Goal: Task Accomplishment & Management: Manage account settings

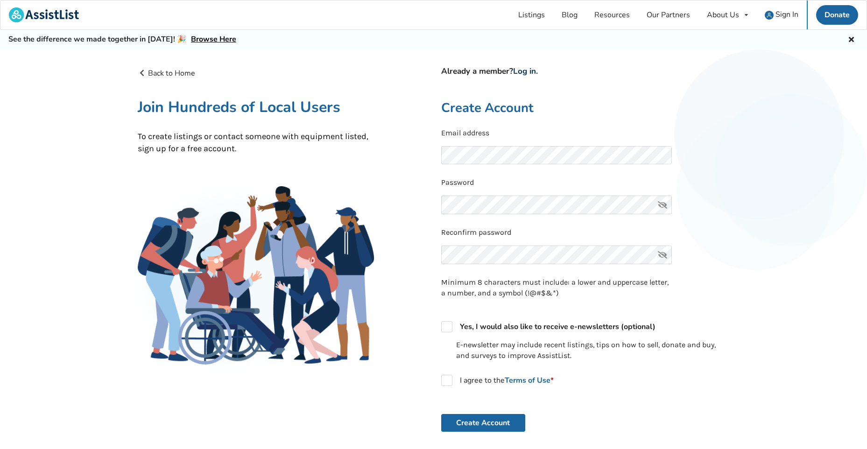
click at [532, 71] on link "Log in" at bounding box center [524, 71] width 23 height 11
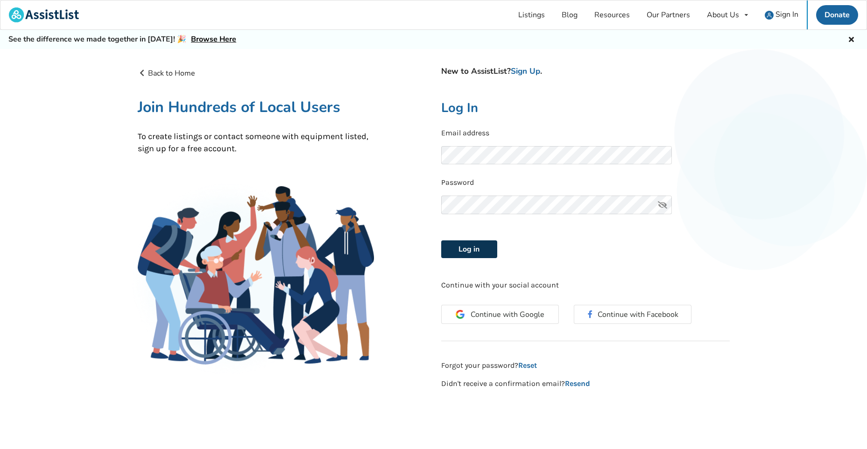
click at [474, 247] on button "Log in" at bounding box center [469, 250] width 56 height 18
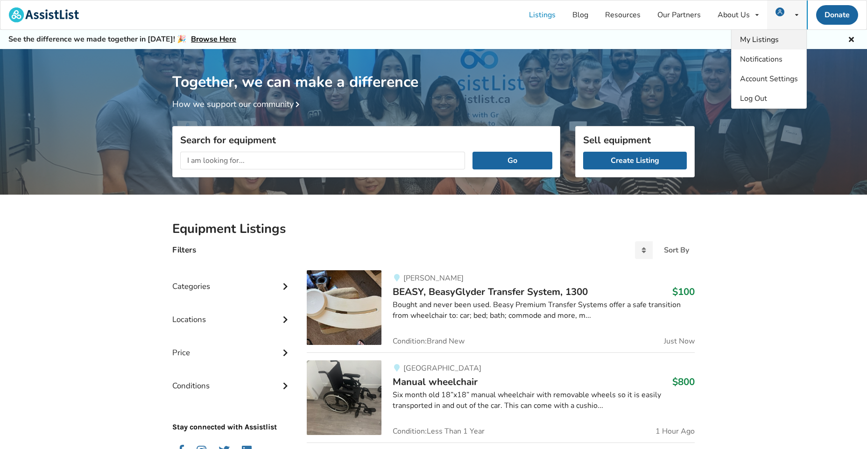
click at [769, 35] on span "My Listings" at bounding box center [759, 40] width 39 height 10
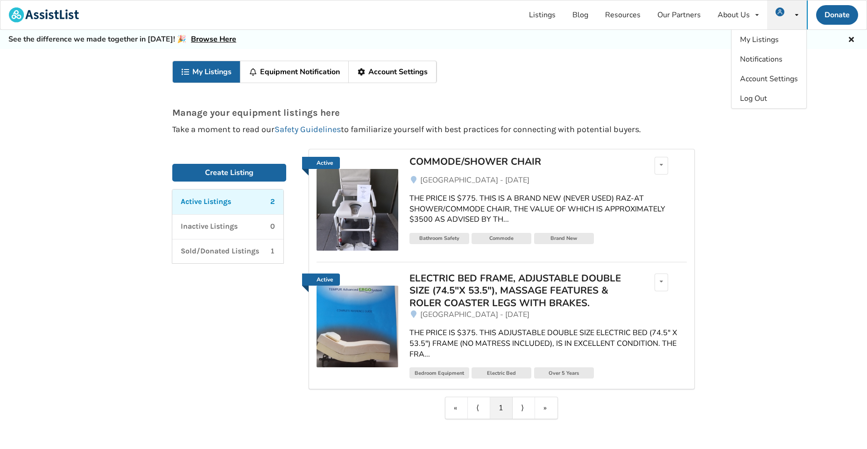
click at [488, 210] on div "THE PRICE IS $775. THIS IS A BRAND NEW (NEVER USED) RAZ-AT SHOWER/COMMODE CHAIR…" at bounding box center [548, 209] width 277 height 32
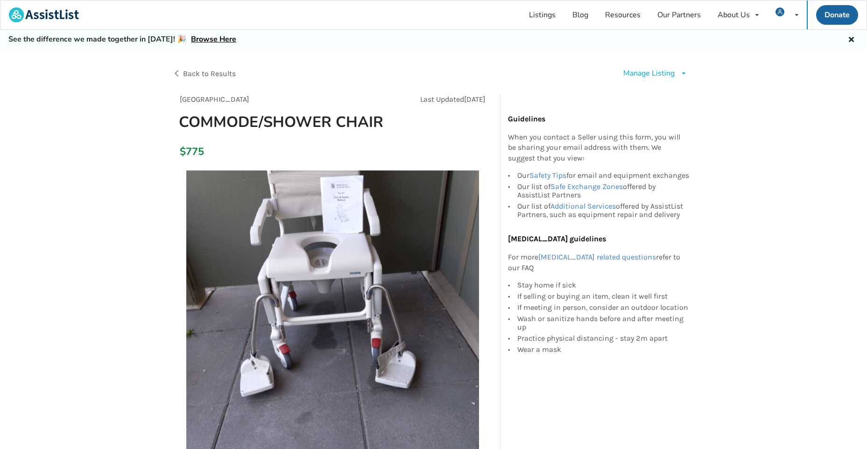
click at [684, 74] on icon at bounding box center [684, 74] width 7 height 6
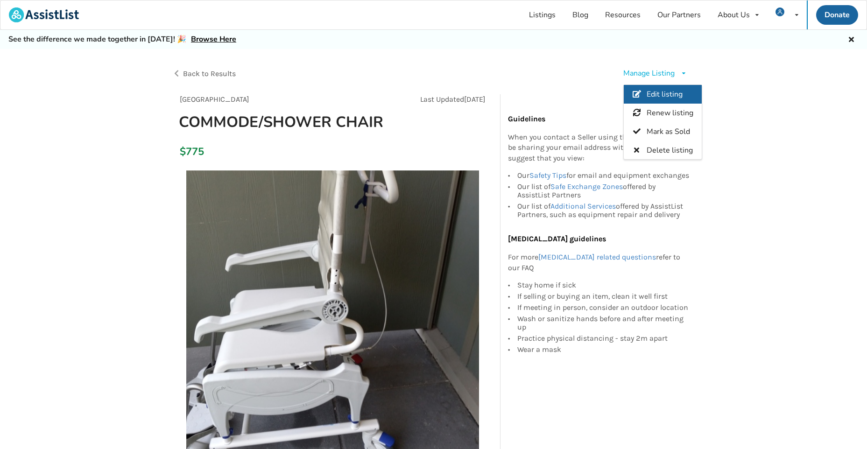
click at [663, 94] on span "Edit listing" at bounding box center [665, 94] width 36 height 10
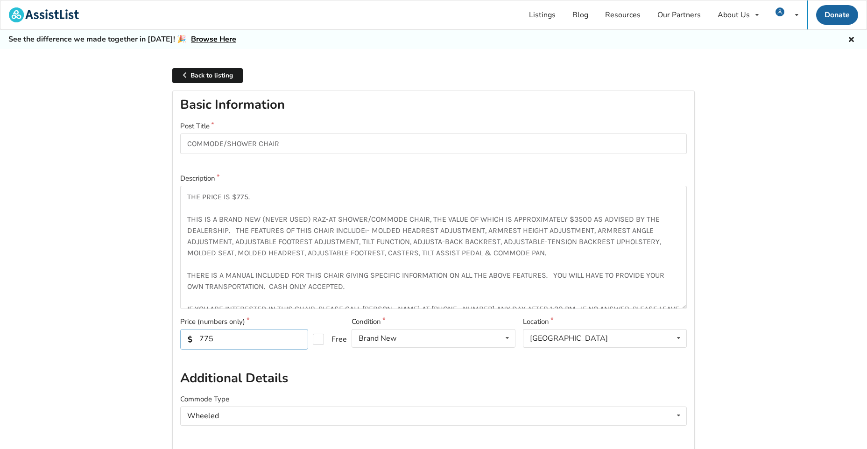
click at [223, 338] on input "775" at bounding box center [244, 339] width 128 height 21
type input "7"
type input "375"
click at [221, 338] on input "375" at bounding box center [244, 339] width 128 height 21
click at [247, 198] on textarea "THE PRICE IS $775. THIS IS A BRAND NEW (NEVER USED) RAZ-AT SHOWER/COMMODE CHAIR…" at bounding box center [433, 247] width 507 height 123
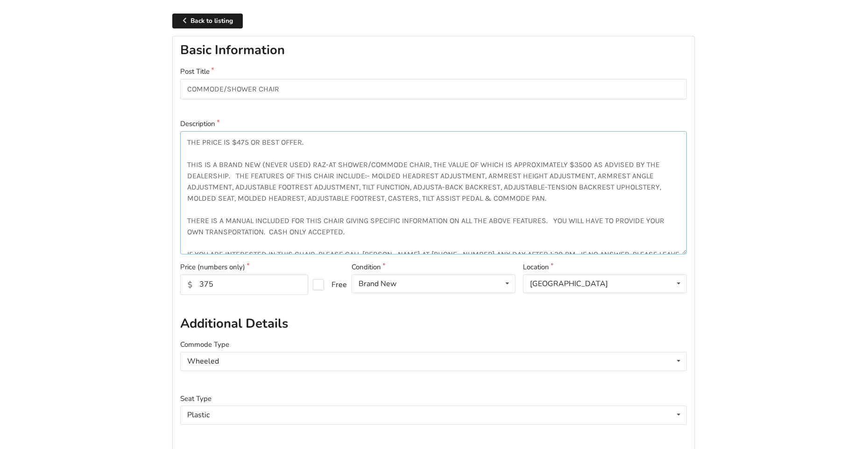
scroll to position [47, 0]
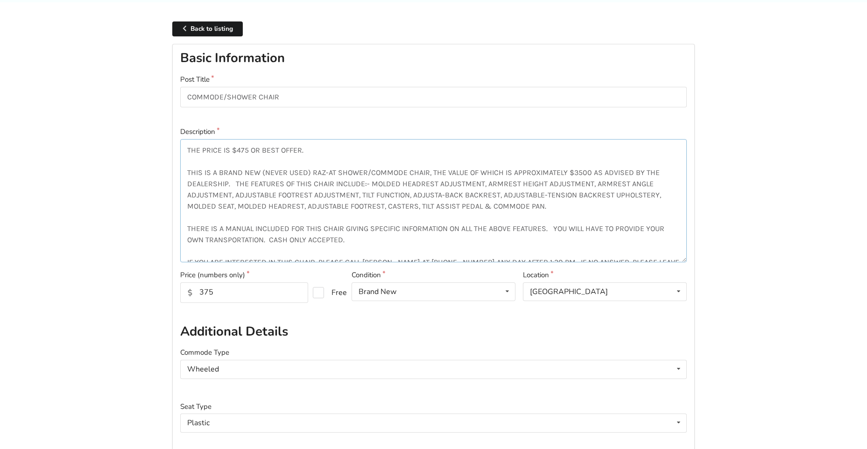
type textarea "THE PRICE IS $475 OR BEST OFFER. THIS IS A BRAND NEW (NEVER USED) RAZ-AT SHOWER…"
click at [214, 294] on input "375" at bounding box center [244, 293] width 128 height 21
type input "3"
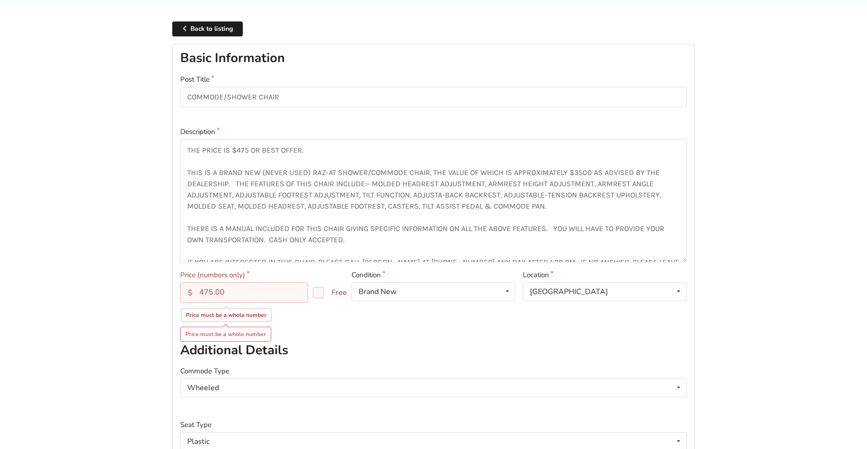
click at [319, 323] on div "Price (numbers only) 475.00 Free Price must be a whole number Price must be a w…" at bounding box center [262, 303] width 171 height 67
click at [226, 292] on input "475.00" at bounding box center [244, 293] width 128 height 21
click at [226, 293] on input "475.00" at bounding box center [244, 293] width 128 height 21
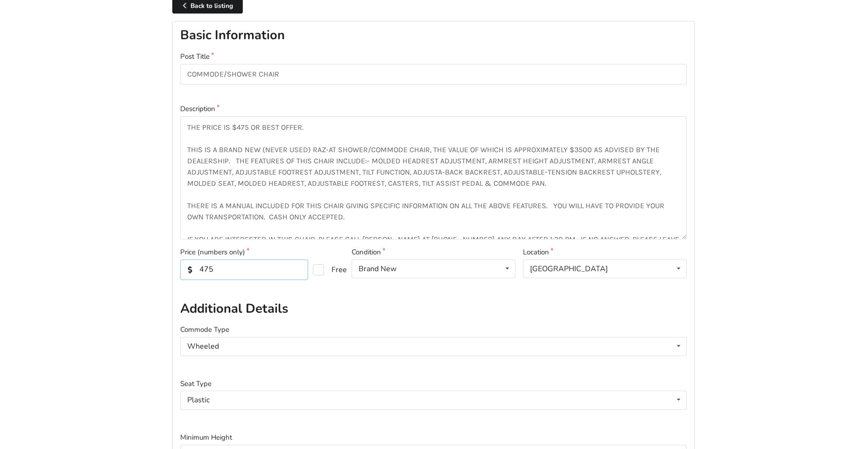
scroll to position [0, 0]
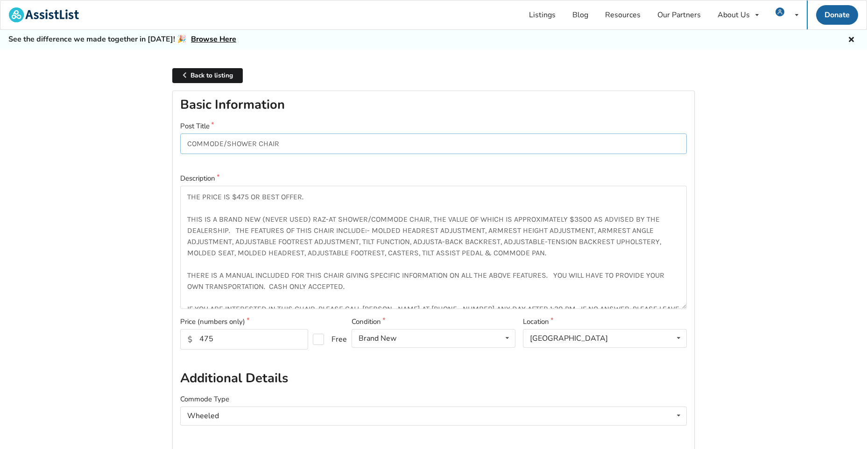
drag, startPoint x: 186, startPoint y: 142, endPoint x: 281, endPoint y: 142, distance: 94.8
click at [281, 142] on input "COMMODE/SHOWER CHAIR" at bounding box center [433, 144] width 507 height 21
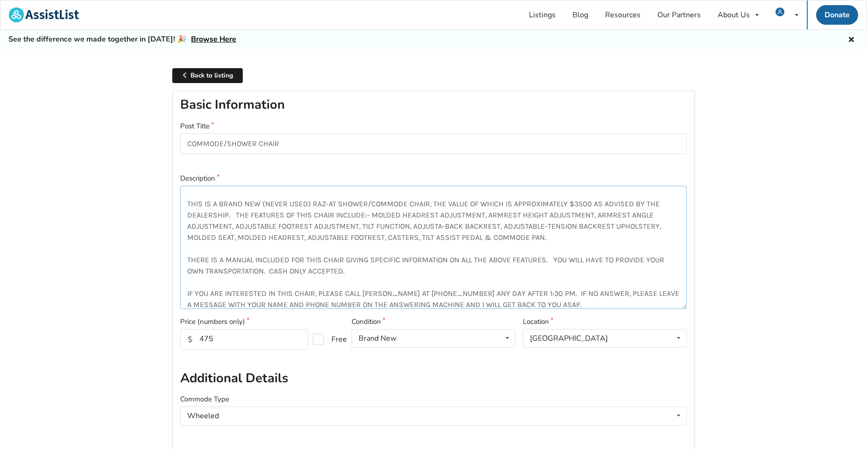
scroll to position [45, 0]
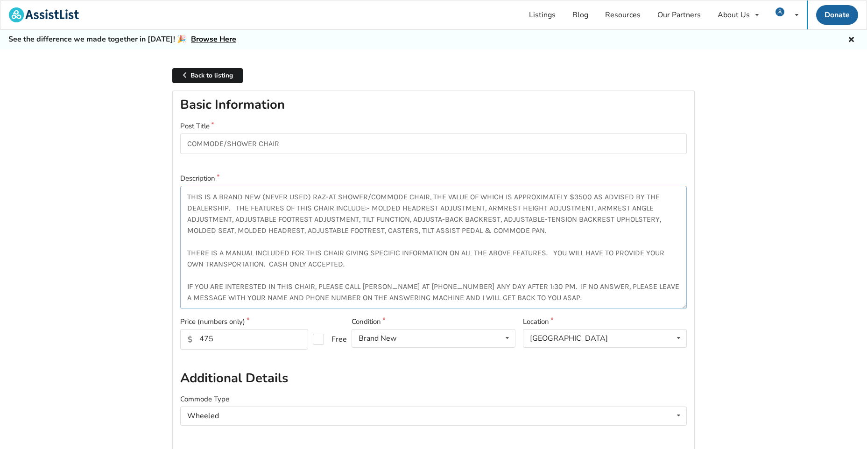
drag, startPoint x: 187, startPoint y: 197, endPoint x: 627, endPoint y: 290, distance: 449.3
click at [627, 290] on textarea "THE PRICE IS $475 OR BEST OFFER. THIS IS A BRAND NEW (NEVER USED) RAZ-AT SHOWER…" at bounding box center [433, 247] width 507 height 123
click at [566, 288] on textarea "THE PRICE IS $475 OR BEST OFFER. THIS IS A BRAND NEW (NEVER USED) RAZ-AT SHOWER…" at bounding box center [433, 247] width 507 height 123
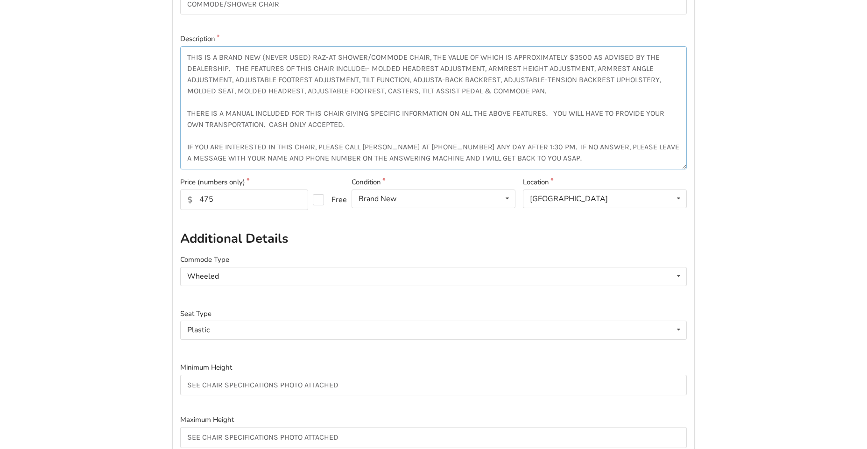
scroll to position [140, 0]
click at [233, 196] on input "475" at bounding box center [244, 199] width 128 height 21
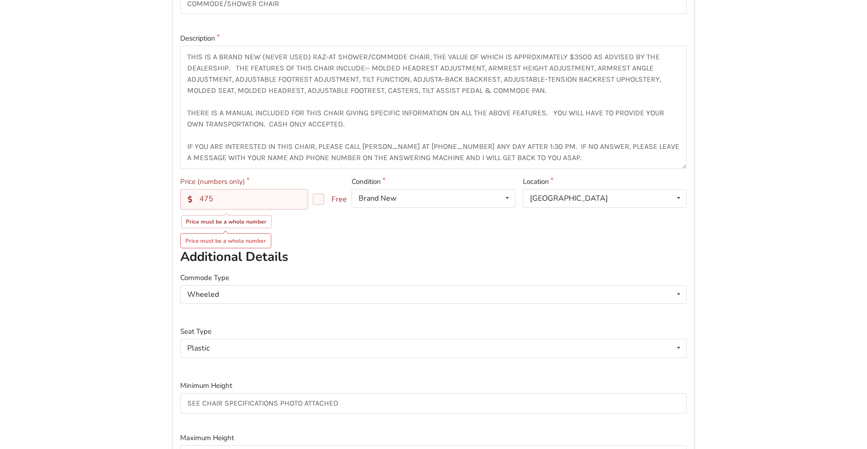
type input "475"
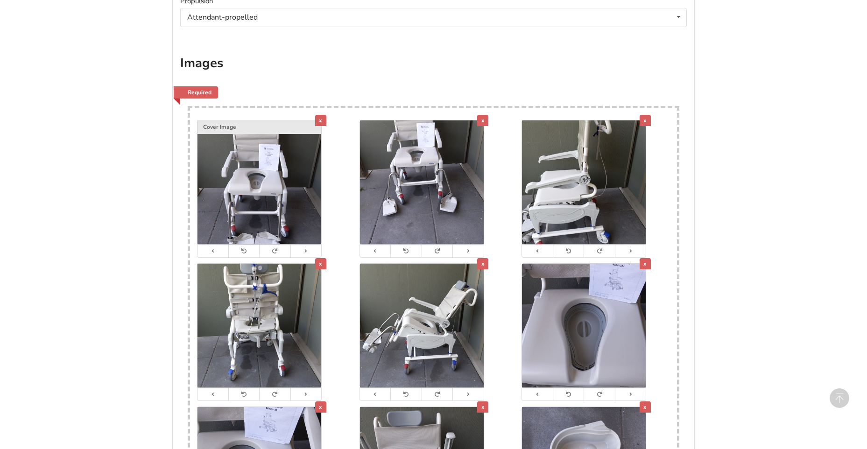
scroll to position [607, 0]
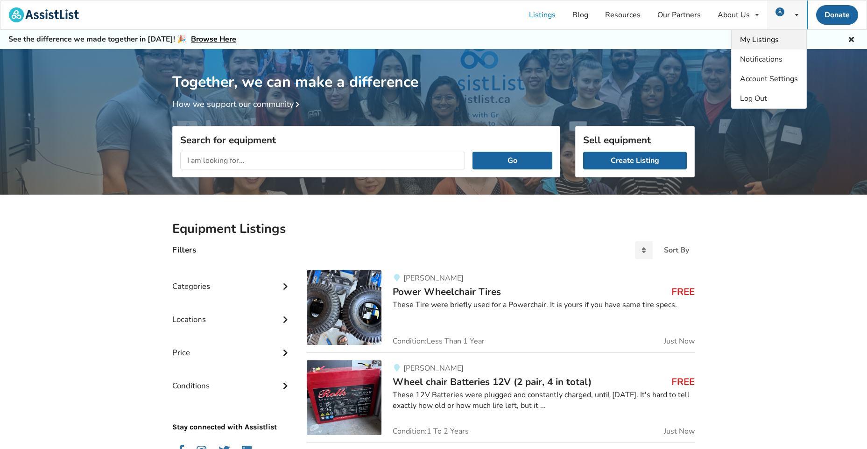
click at [767, 39] on span "My Listings" at bounding box center [759, 40] width 39 height 10
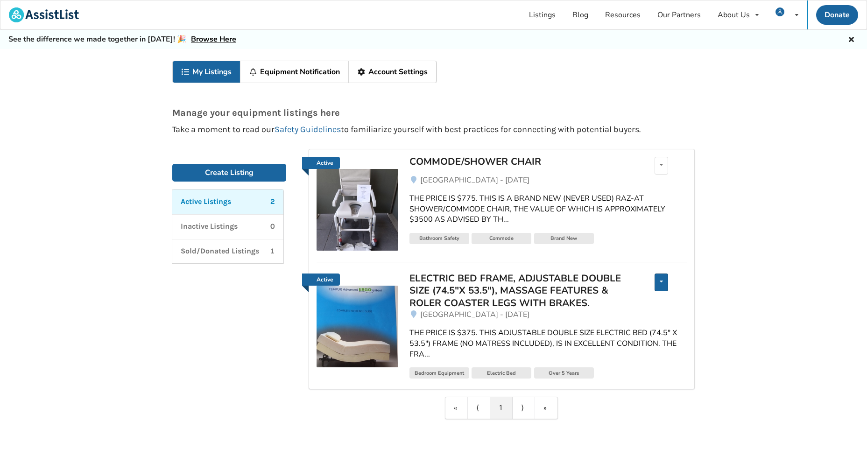
click at [663, 282] on icon at bounding box center [661, 282] width 3 height 6
click at [626, 286] on span "Edit listing" at bounding box center [610, 289] width 36 height 10
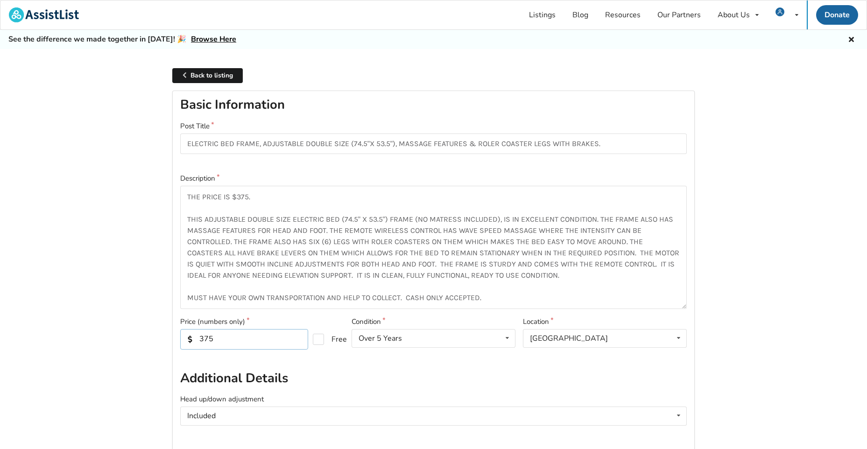
click at [219, 338] on input "375" at bounding box center [244, 339] width 128 height 21
type input "300"
drag, startPoint x: 250, startPoint y: 198, endPoint x: 187, endPoint y: 194, distance: 63.2
click at [187, 194] on textarea "THE PRICE IS $375. THIS ADJUSTABLE DOUBLE SIZE ELECTRIC BED (74.5" X 53.5") FRA…" at bounding box center [433, 247] width 507 height 123
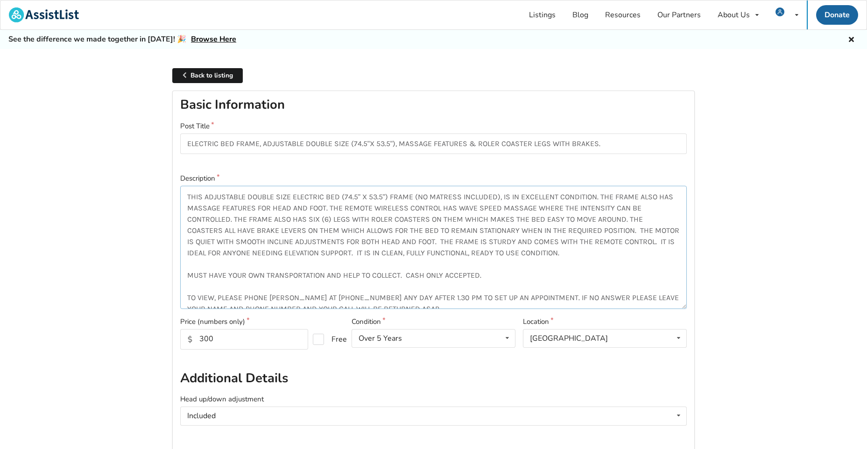
click at [187, 220] on textarea "THIS ADJUSTABLE DOUBLE SIZE ELECTRIC BED (74.5" X 53.5") FRAME (NO MATRESS INCL…" at bounding box center [433, 247] width 507 height 123
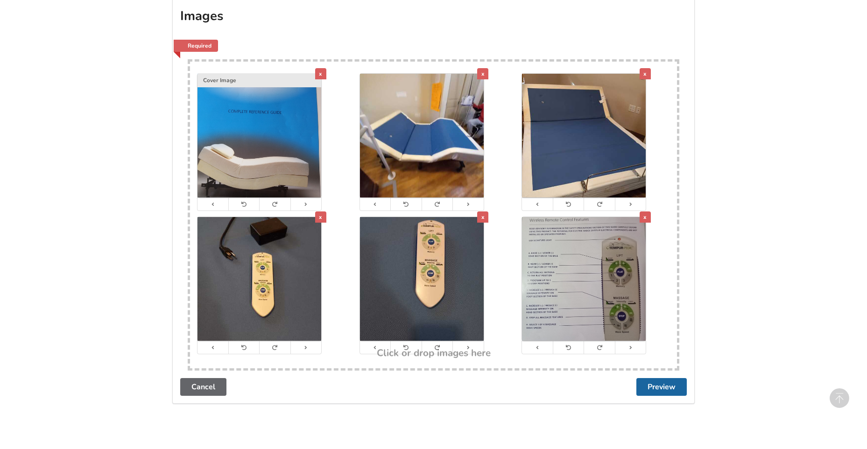
scroll to position [665, 0]
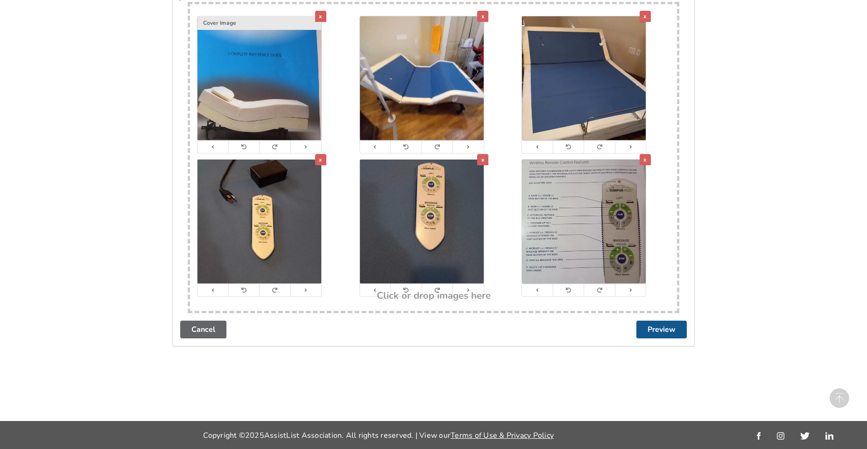
type textarea "THIS ADJUSTABLE DOUBLE SIZE ELECTRIC BED (74.5" X 53.5") FRAME (NO MATRESS INCL…"
click at [656, 324] on button "Preview" at bounding box center [662, 330] width 50 height 18
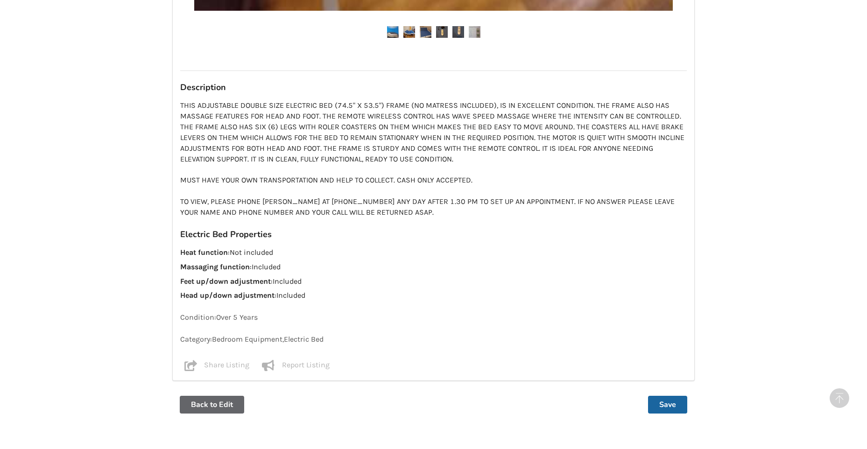
scroll to position [701, 0]
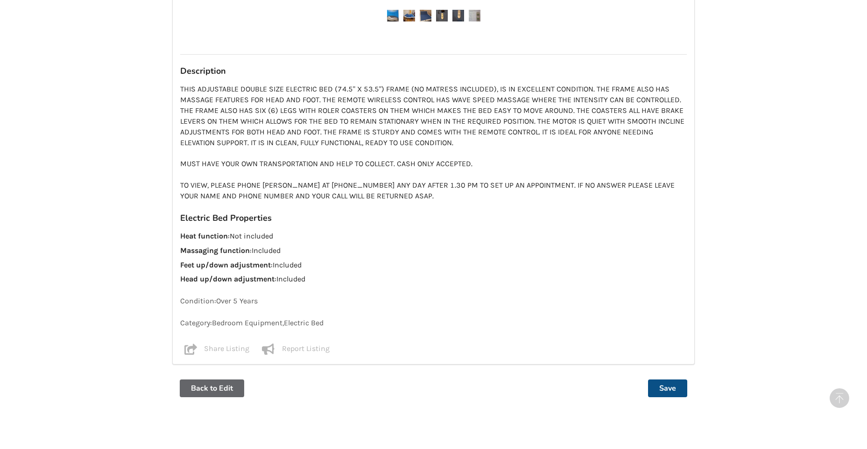
click at [671, 385] on button "Save" at bounding box center [667, 389] width 39 height 18
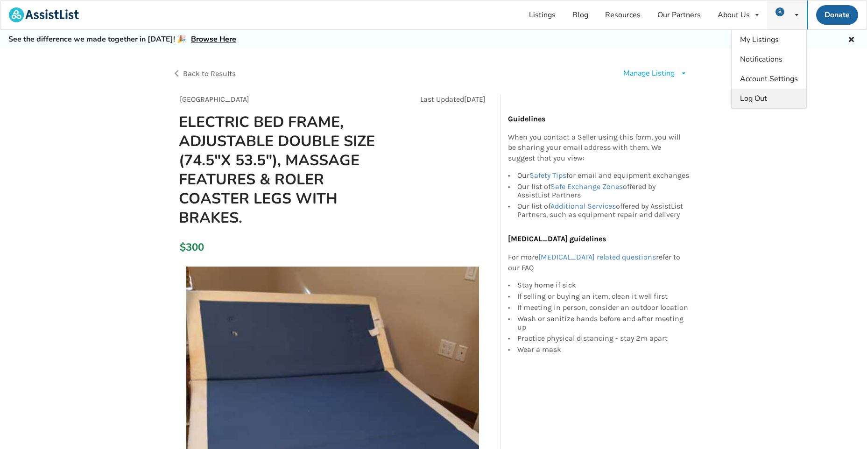
click at [773, 100] on div "Log Out" at bounding box center [769, 99] width 75 height 20
